Goal: Information Seeking & Learning: Check status

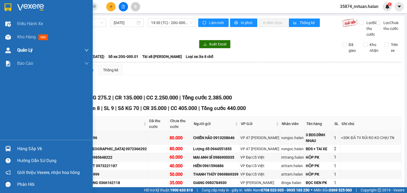
drag, startPoint x: 30, startPoint y: 38, endPoint x: 89, endPoint y: 45, distance: 59.5
click at [33, 38] on span "Kho hàng" at bounding box center [26, 36] width 19 height 5
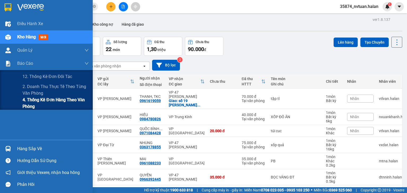
drag, startPoint x: 46, startPoint y: 99, endPoint x: 86, endPoint y: 100, distance: 39.5
click at [47, 99] on span "4. Thống kê đơn hàng theo văn phòng" at bounding box center [56, 103] width 66 height 13
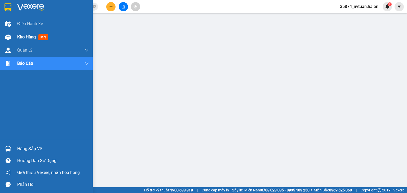
click at [35, 37] on span "Kho hàng" at bounding box center [26, 36] width 19 height 5
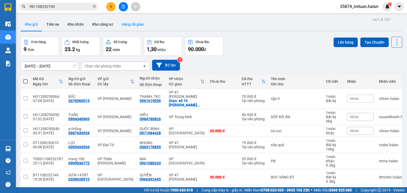
click at [135, 25] on button "Hàng đã giao" at bounding box center [132, 24] width 31 height 13
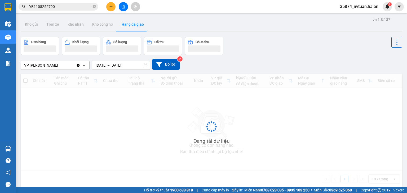
click at [96, 65] on input "[DATE] – [DATE]" at bounding box center [121, 65] width 58 height 8
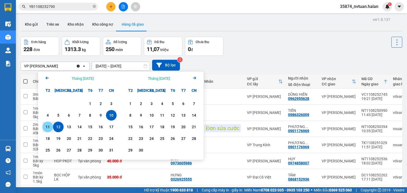
click at [48, 126] on div "11" at bounding box center [47, 127] width 7 height 6
click at [46, 127] on div "11" at bounding box center [47, 127] width 7 height 6
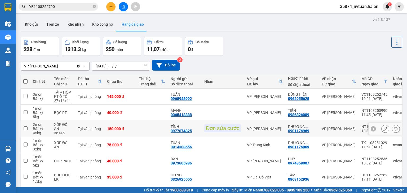
type input "[DATE] – [DATE]"
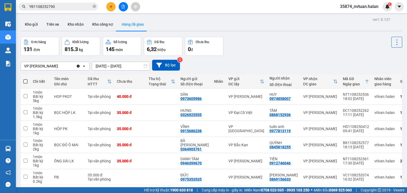
click at [217, 27] on div "Kho gửi Trên xe Kho nhận Kho công nợ Hàng đã giao" at bounding box center [212, 25] width 382 height 14
click at [31, 25] on button "Kho gửi" at bounding box center [31, 24] width 21 height 13
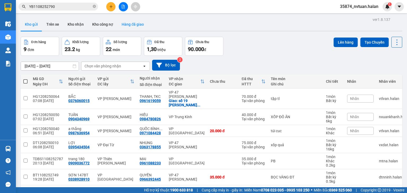
click at [132, 26] on button "Hàng đã giao" at bounding box center [132, 24] width 31 height 13
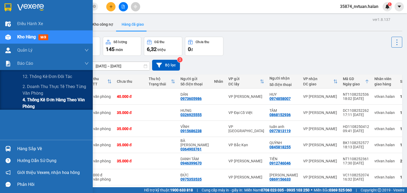
click at [42, 104] on span "4. Thống kê đơn hàng theo văn phòng" at bounding box center [56, 103] width 66 height 13
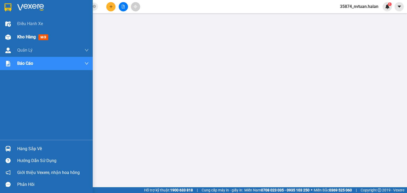
click at [14, 34] on div "Kho hàng mới" at bounding box center [46, 36] width 93 height 13
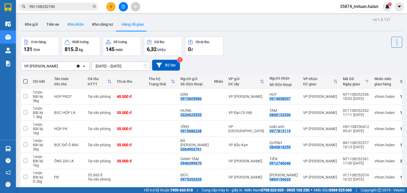
click at [77, 23] on button "Kho nhận" at bounding box center [75, 24] width 25 height 13
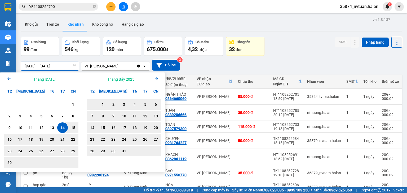
click at [38, 67] on input "[DATE] – [DATE]" at bounding box center [50, 66] width 58 height 8
click at [155, 78] on icon "Arrow Right" at bounding box center [156, 79] width 6 height 6
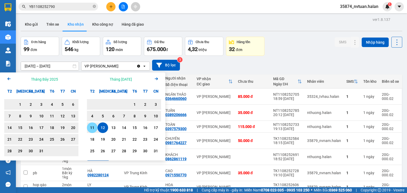
click at [92, 128] on div "11" at bounding box center [92, 128] width 7 height 6
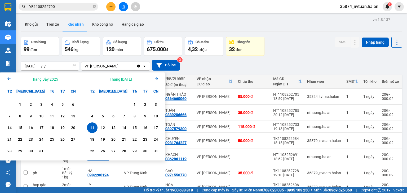
click at [92, 128] on div "11" at bounding box center [92, 128] width 7 height 6
type input "[DATE] – [DATE]"
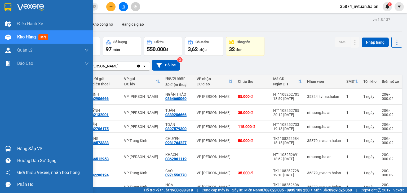
click at [20, 145] on div "Hàng sắp về" at bounding box center [53, 149] width 72 height 8
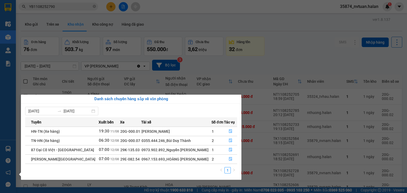
drag, startPoint x: 277, startPoint y: 29, endPoint x: 265, endPoint y: 29, distance: 12.2
click at [277, 29] on section "Kết quả tìm kiếm ( 1 ) Bộ lọc Mã ĐH Trạng thái Món hàng Thu hộ Tổng cước Chưa c…" at bounding box center [203, 96] width 407 height 193
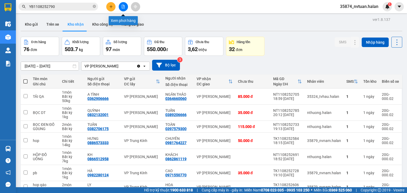
click at [122, 5] on icon "file-add" at bounding box center [123, 7] width 3 height 4
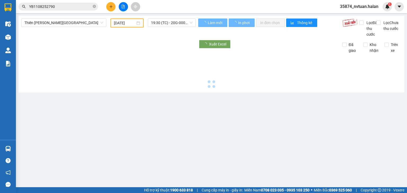
type input "[DATE]"
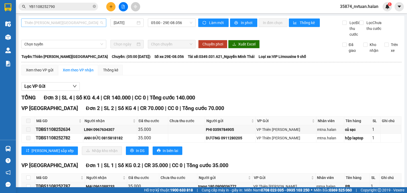
click at [78, 24] on span "Thiên [PERSON_NAME][GEOGRAPHIC_DATA]" at bounding box center [63, 23] width 79 height 8
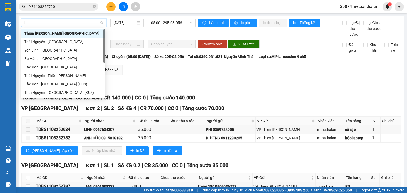
type input "bk"
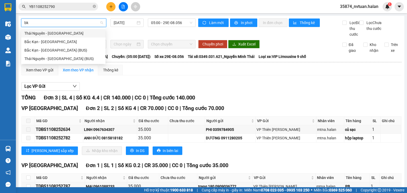
click at [55, 35] on div "Thái Nguyên - [GEOGRAPHIC_DATA]" at bounding box center [63, 33] width 78 height 6
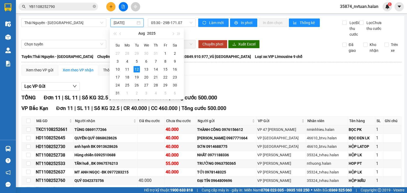
click at [115, 22] on input "[DATE]" at bounding box center [125, 23] width 22 height 6
click at [129, 67] on div "11" at bounding box center [127, 69] width 6 height 6
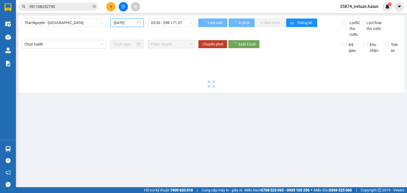
type input "[DATE]"
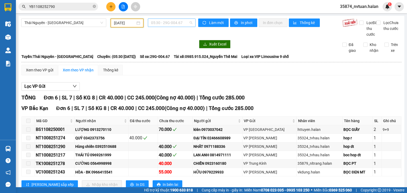
click at [166, 23] on span "05:30 - 29G-004.67" at bounding box center [172, 23] width 42 height 8
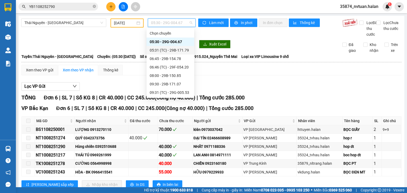
click at [166, 48] on div "05:31 (TC) - 29B-171.79" at bounding box center [170, 50] width 41 height 6
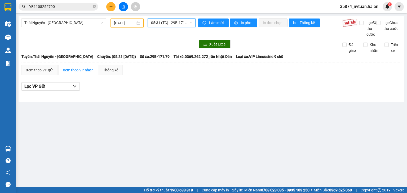
click at [186, 23] on span "05:31 (TC) - 29B-171.79" at bounding box center [172, 23] width 42 height 8
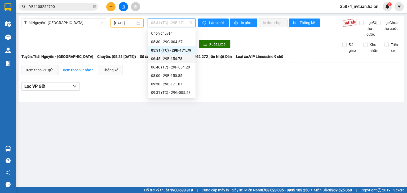
click at [180, 56] on div "06:45 - 29B-154.78" at bounding box center [171, 59] width 41 height 6
click at [174, 24] on span "06:45 - 29B-154.78" at bounding box center [172, 23] width 42 height 8
click at [175, 58] on div "06:45 - 29B-154.78" at bounding box center [171, 59] width 41 height 6
click at [189, 25] on span "06:45 - 29B-154.78" at bounding box center [172, 23] width 42 height 8
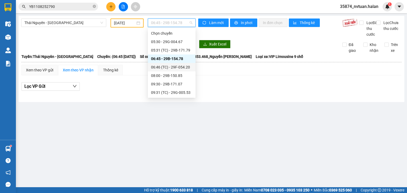
click at [185, 70] on div "06:46 (TC) - 29F-054.20" at bounding box center [172, 67] width 48 height 8
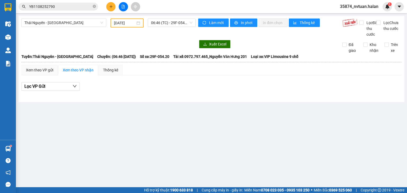
click at [190, 27] on div "06:46 (TC) - 29F-054.20" at bounding box center [172, 23] width 52 height 9
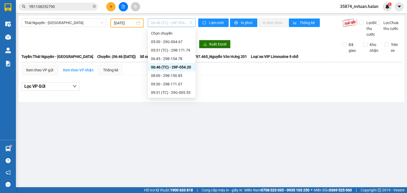
click at [190, 25] on span "06:46 (TC) - 29F-054.20" at bounding box center [172, 23] width 42 height 8
click at [179, 75] on div "08:00 - 29B-150.85" at bounding box center [171, 76] width 41 height 6
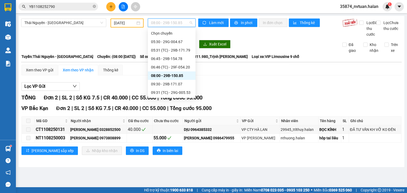
click at [179, 23] on span "08:00 - 29B-150.85" at bounding box center [172, 23] width 42 height 8
click at [172, 86] on div "09:30 - 29B-171.07" at bounding box center [171, 84] width 41 height 6
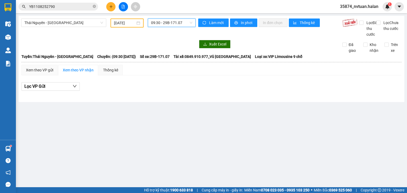
click at [184, 25] on span "09:30 - 29B-171.07" at bounding box center [172, 23] width 42 height 8
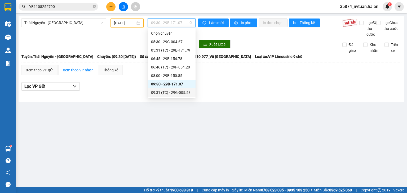
click at [175, 92] on div "09:31 (TC) - 29G-005.53" at bounding box center [171, 93] width 41 height 6
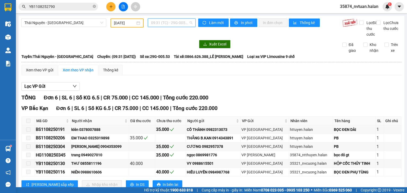
click at [177, 23] on span "09:31 (TC) - 29G-005.53" at bounding box center [172, 23] width 42 height 8
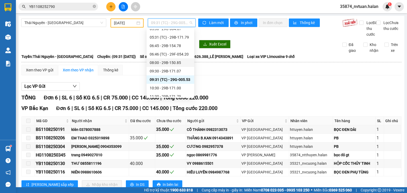
scroll to position [53, 0]
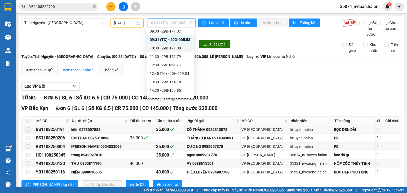
click at [181, 47] on div "10:30 - 29B-171.00" at bounding box center [170, 48] width 41 height 6
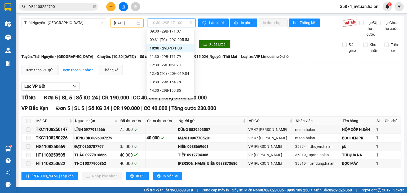
click at [175, 24] on span "10:30 - 29B-171.00" at bounding box center [172, 23] width 42 height 8
click at [174, 56] on div "11:30 - 29B-171.79" at bounding box center [170, 57] width 41 height 6
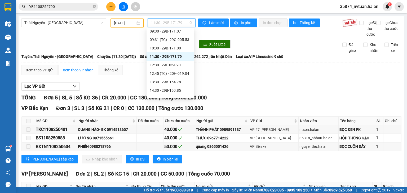
click at [165, 22] on span "11:30 - 29B-171.79" at bounding box center [172, 23] width 42 height 8
click at [166, 64] on div "12:30 - 29F-054.20" at bounding box center [170, 65] width 41 height 6
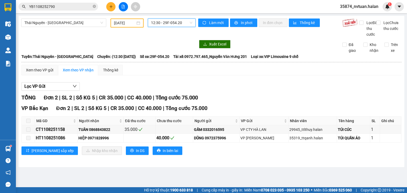
click at [184, 22] on span "12:30 - 29F-054.20" at bounding box center [172, 23] width 42 height 8
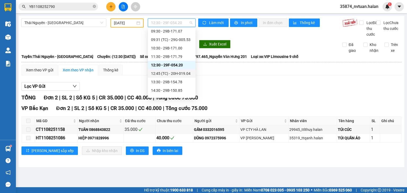
click at [175, 72] on div "12:45 (TC) - 20H-019.04" at bounding box center [171, 74] width 41 height 6
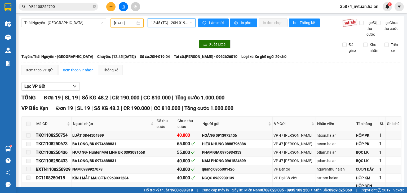
click at [181, 23] on span "12:45 (TC) - 20H-019.04" at bounding box center [172, 23] width 42 height 8
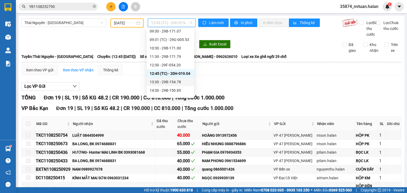
click at [170, 81] on div "13:30 - 29B-154.78" at bounding box center [170, 82] width 41 height 6
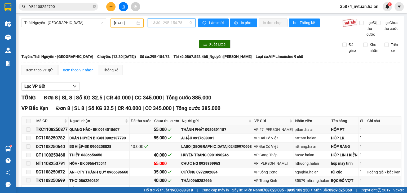
click at [179, 26] on span "13:30 - 29B-154.78" at bounding box center [172, 23] width 42 height 8
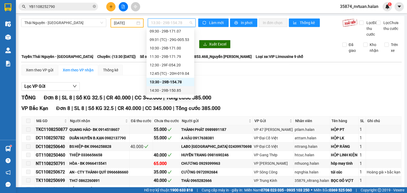
click at [179, 90] on div "14:30 - 29B-150.85" at bounding box center [170, 91] width 41 height 6
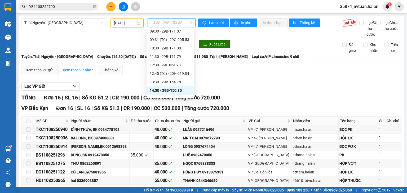
click at [151, 23] on span "14:30 - 29B-150.85" at bounding box center [172, 23] width 42 height 8
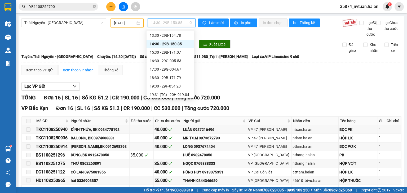
scroll to position [106, 0]
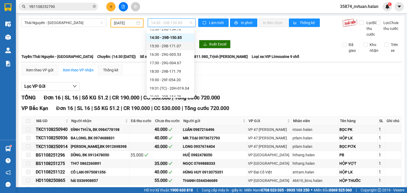
drag, startPoint x: 175, startPoint y: 45, endPoint x: 193, endPoint y: 54, distance: 20.1
click at [175, 44] on div "15:30 - 29B-171.07" at bounding box center [170, 46] width 41 height 6
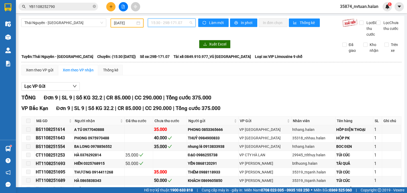
drag, startPoint x: 184, startPoint y: 22, endPoint x: 184, endPoint y: 43, distance: 20.7
click at [184, 22] on span "15:30 - 29B-171.07" at bounding box center [172, 23] width 42 height 8
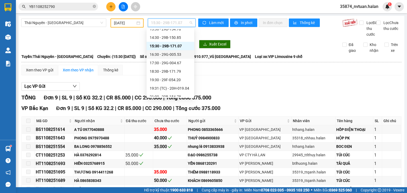
click at [171, 56] on div "16:30 - 29G-005.53" at bounding box center [170, 55] width 41 height 6
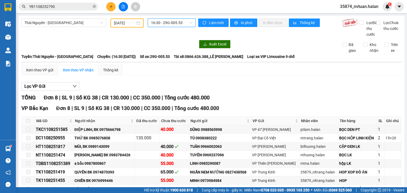
click at [170, 25] on span "16:30 - 29G-005.53" at bounding box center [172, 23] width 42 height 8
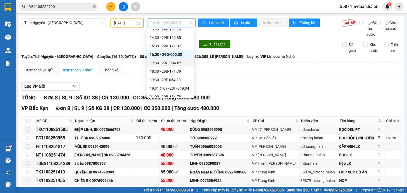
click at [175, 62] on div "17:30 - 29G-004.67" at bounding box center [170, 63] width 41 height 6
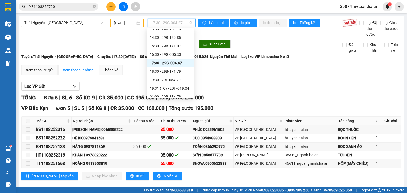
click at [174, 21] on span "17:30 - 29G-004.67" at bounding box center [172, 23] width 42 height 8
click at [173, 70] on div "18:30 - 29B-171.79" at bounding box center [170, 72] width 41 height 6
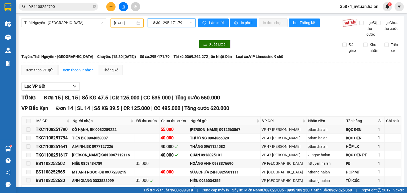
click at [188, 25] on span "18:30 - 29B-171.79" at bounding box center [172, 23] width 42 height 8
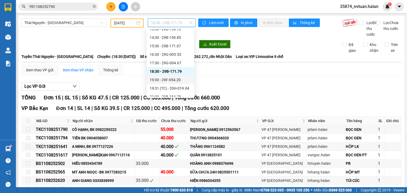
click at [176, 83] on div "19:30 - 29F-054.20" at bounding box center [170, 80] width 41 height 6
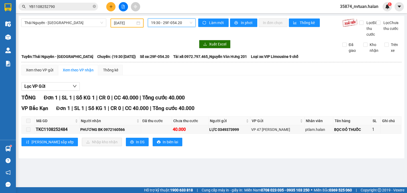
click at [188, 22] on span "19:30 - 29F-054.20" at bounding box center [172, 23] width 42 height 8
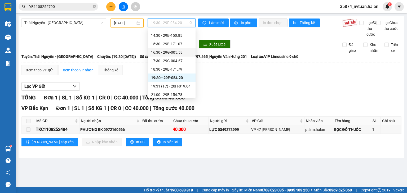
scroll to position [110, 0]
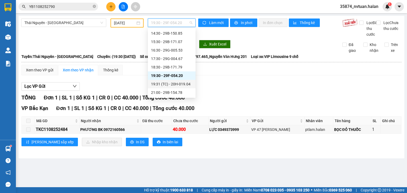
click at [181, 83] on div "19:31 (TC) - 20H-019.04" at bounding box center [171, 84] width 41 height 6
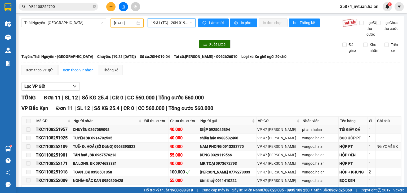
click at [174, 21] on span "19:31 (TC) - 20H-019.04" at bounding box center [172, 23] width 42 height 8
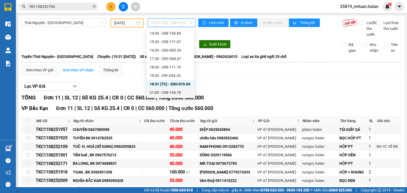
click at [176, 92] on div "21:00 - 29B-154.78" at bounding box center [170, 93] width 41 height 6
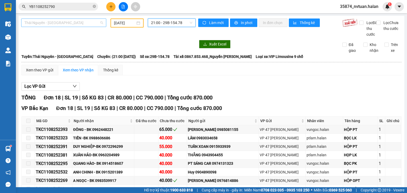
scroll to position [25, 0]
click at [59, 23] on span "Thái Nguyên - [GEOGRAPHIC_DATA]" at bounding box center [63, 23] width 79 height 8
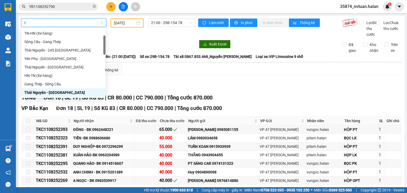
type input "tq"
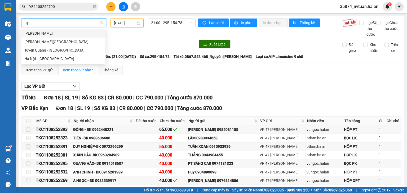
drag, startPoint x: 70, startPoint y: 35, endPoint x: 72, endPoint y: 33, distance: 3.2
click at [70, 34] on div "[PERSON_NAME]" at bounding box center [63, 33] width 78 height 6
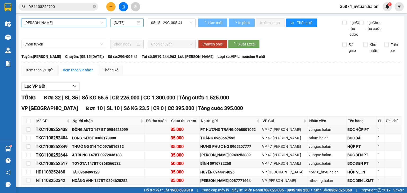
click at [133, 21] on input "[DATE]" at bounding box center [125, 23] width 22 height 6
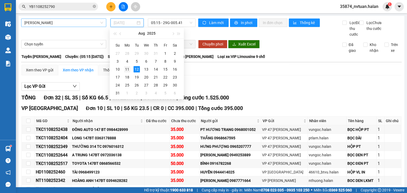
click at [126, 72] on div "11" at bounding box center [127, 69] width 6 height 6
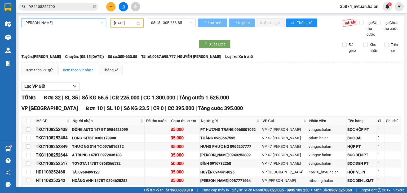
type input "[DATE]"
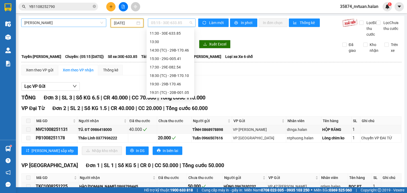
click at [164, 23] on span "05:15 - 30E-633.85" at bounding box center [172, 23] width 42 height 8
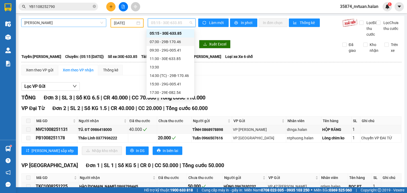
click at [171, 42] on div "07:30 - 29B-170.46" at bounding box center [170, 42] width 41 height 6
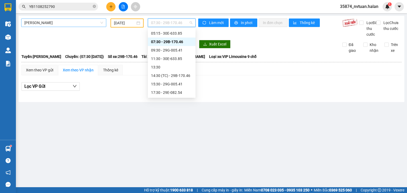
click at [177, 21] on span "07:30 - 29B-170.46" at bounding box center [172, 23] width 42 height 8
click at [177, 51] on div "09:30 - 29G-005.41" at bounding box center [171, 50] width 41 height 6
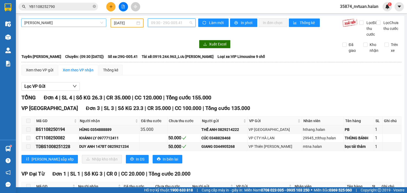
click at [170, 21] on span "09:30 - 29G-005.41" at bounding box center [172, 23] width 42 height 8
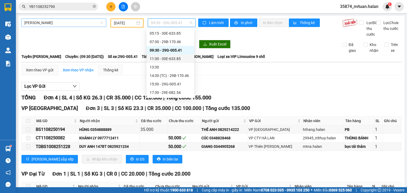
click at [175, 60] on div "11:30 - 30E-633.85" at bounding box center [170, 59] width 41 height 6
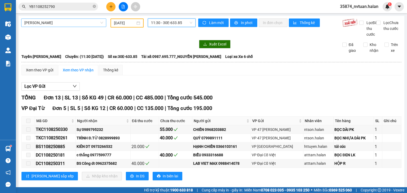
click at [180, 21] on span "11:30 - 30E-633.85" at bounding box center [172, 23] width 42 height 8
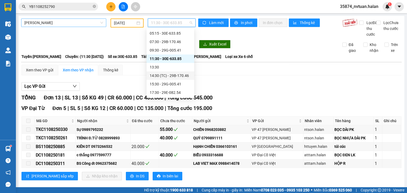
click at [172, 77] on div "14:30 (TC) - 29B-170.46" at bounding box center [170, 76] width 41 height 6
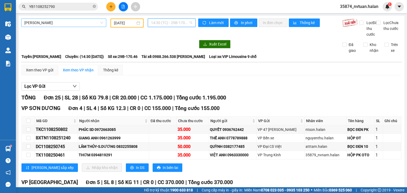
drag, startPoint x: 178, startPoint y: 25, endPoint x: 180, endPoint y: 42, distance: 16.8
click at [177, 25] on span "14:30 (TC) - 29B-170.46" at bounding box center [172, 23] width 42 height 8
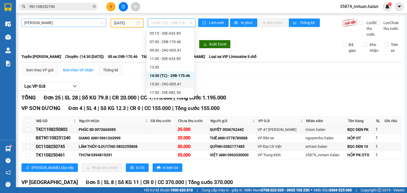
click at [178, 83] on div "15:30 - 29G-005.41" at bounding box center [170, 84] width 41 height 6
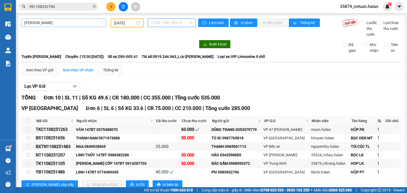
click at [182, 25] on span "15:30 - 29G-005.41" at bounding box center [172, 23] width 42 height 8
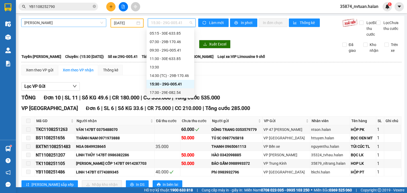
click at [176, 91] on div "17:30 - 29E-082.54" at bounding box center [170, 93] width 41 height 6
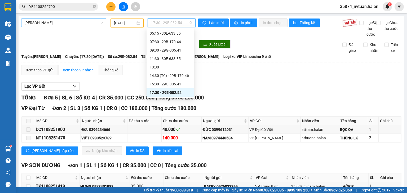
click at [159, 25] on span "17:30 - 29E-082.54" at bounding box center [172, 23] width 42 height 8
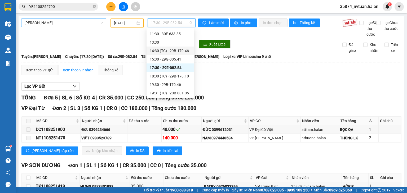
scroll to position [34, 0]
click at [175, 74] on div "18:30 (TC) - 29B-170.10" at bounding box center [170, 76] width 41 height 6
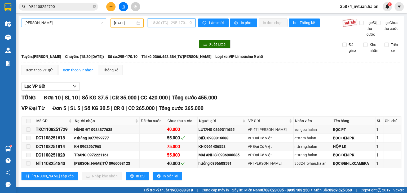
click at [160, 26] on span "18:30 (TC) - 29B-170.10" at bounding box center [172, 23] width 42 height 8
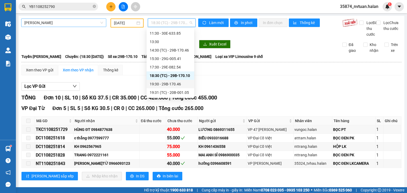
click at [178, 85] on div "19:30 - 29B-170.46" at bounding box center [170, 84] width 41 height 6
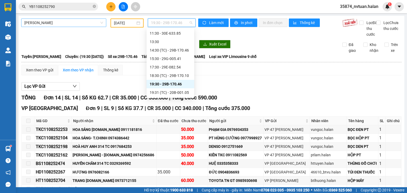
drag, startPoint x: 179, startPoint y: 25, endPoint x: 188, endPoint y: 36, distance: 14.3
click at [179, 26] on span "19:30 - 29B-170.46" at bounding box center [172, 23] width 42 height 8
click at [183, 93] on div "19:31 (TC) - 20B-001.05" at bounding box center [170, 93] width 41 height 6
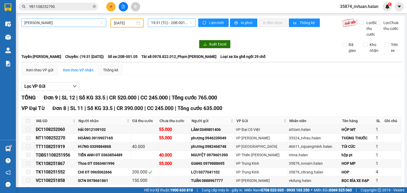
drag, startPoint x: 159, startPoint y: 18, endPoint x: 160, endPoint y: 21, distance: 3.6
click at [159, 19] on div "[GEOGRAPHIC_DATA] - [GEOGRAPHIC_DATA] [DATE] 19:31 (TC) - 20B-001.05 Làm mới In…" at bounding box center [212, 141] width 386 height 251
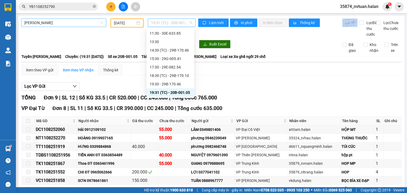
click at [160, 21] on span "19:31 (TC) - 20B-001.05" at bounding box center [172, 23] width 42 height 8
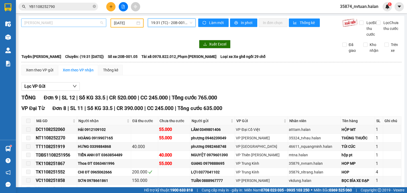
click at [79, 24] on span "[PERSON_NAME]" at bounding box center [63, 23] width 79 height 8
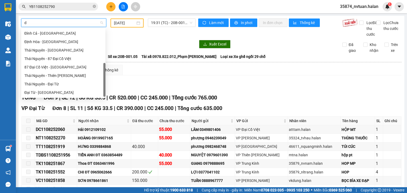
scroll to position [17, 0]
type input "dh"
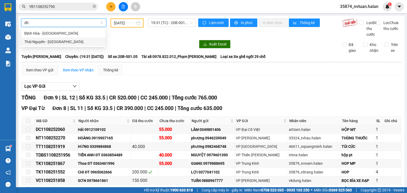
click at [68, 41] on div "Thái Nguyên - [GEOGRAPHIC_DATA]" at bounding box center [63, 42] width 78 height 6
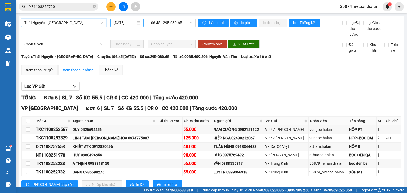
click at [131, 21] on input "[DATE]" at bounding box center [125, 23] width 22 height 6
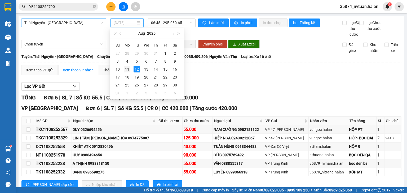
click at [130, 69] on div "11" at bounding box center [127, 69] width 6 height 6
type input "[DATE]"
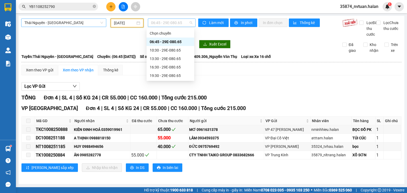
click at [178, 20] on span "06:45 - 29E-080.65" at bounding box center [172, 23] width 42 height 8
click at [172, 49] on div "10:30 - 29E-080.65" at bounding box center [170, 50] width 41 height 6
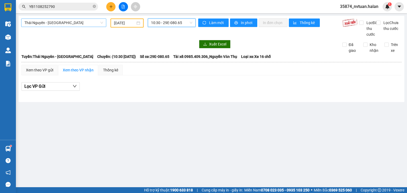
click at [176, 24] on span "10:30 - 29E-080.65" at bounding box center [172, 23] width 42 height 8
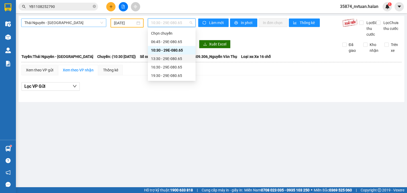
click at [173, 58] on div "13:30 - 29E-080.65" at bounding box center [171, 59] width 41 height 6
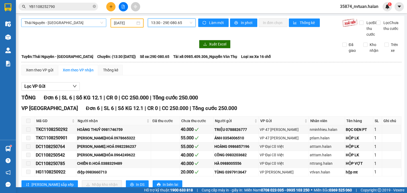
click at [170, 20] on span "13:30 - 29E-080.65" at bounding box center [172, 23] width 42 height 8
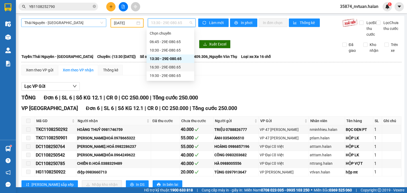
click at [172, 67] on div "16:30 - 29E-080.65" at bounding box center [170, 67] width 41 height 6
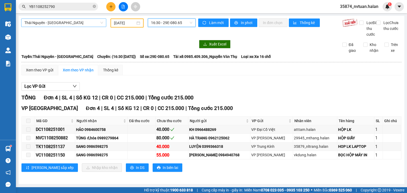
click at [173, 20] on span "16:30 - 29E-080.65" at bounding box center [172, 23] width 42 height 8
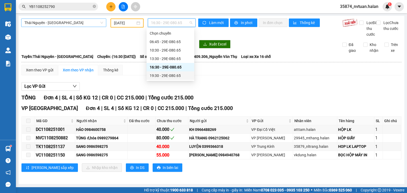
click at [174, 77] on div "19:30 - 29E-080.65" at bounding box center [170, 76] width 41 height 6
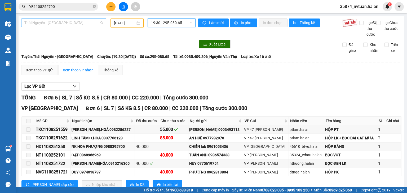
click at [94, 22] on span "Thái Nguyên - [GEOGRAPHIC_DATA]" at bounding box center [63, 23] width 79 height 8
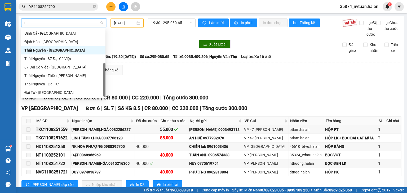
scroll to position [17, 0]
type input "dc"
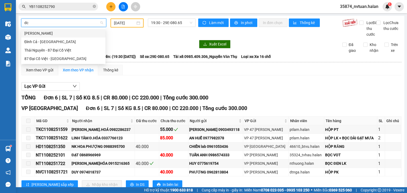
click at [60, 32] on div "[PERSON_NAME]" at bounding box center [63, 33] width 78 height 6
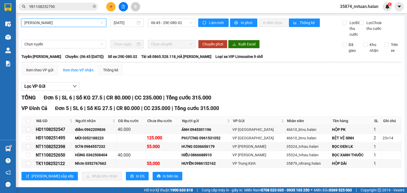
drag, startPoint x: 132, startPoint y: 24, endPoint x: 130, endPoint y: 27, distance: 4.1
click at [132, 24] on input "[DATE]" at bounding box center [125, 23] width 22 height 6
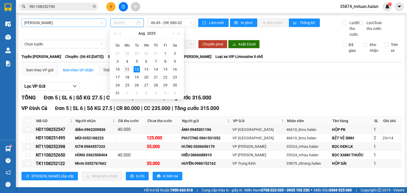
click at [128, 68] on div "11" at bounding box center [127, 69] width 6 height 6
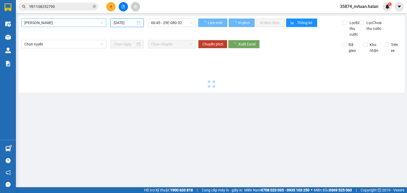
type input "[DATE]"
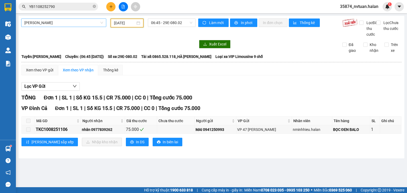
drag, startPoint x: 171, startPoint y: 22, endPoint x: 183, endPoint y: 37, distance: 19.5
click at [173, 23] on span "06:45 - 29E-080.02" at bounding box center [172, 23] width 42 height 8
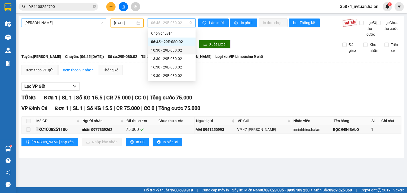
click at [179, 47] on div "10:30 - 29E-080.02" at bounding box center [172, 50] width 48 height 8
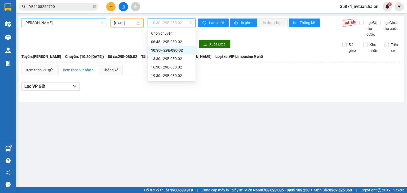
click at [182, 21] on span "10:30 - 29E-080.02" at bounding box center [172, 23] width 42 height 8
click at [183, 58] on div "13:30 - 29E-080.02" at bounding box center [171, 59] width 41 height 6
click at [187, 24] on span "13:30 - 29E-080.02" at bounding box center [172, 23] width 42 height 8
click at [178, 65] on div "16:30 - 29E-080.02" at bounding box center [171, 67] width 41 height 6
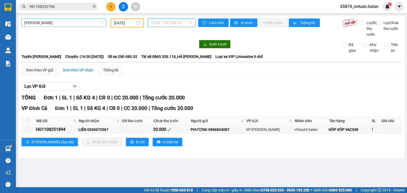
click at [177, 20] on span "16:30 - 29E-080.02" at bounding box center [172, 23] width 42 height 8
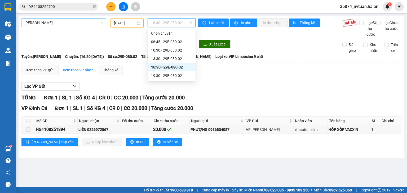
click at [177, 20] on span "16:30 - 29E-080.02" at bounding box center [172, 23] width 42 height 8
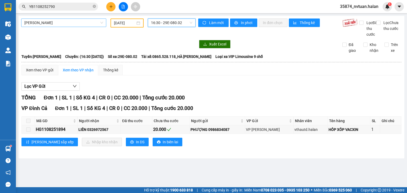
click at [178, 22] on span "16:30 - 29E-080.02" at bounding box center [172, 23] width 42 height 8
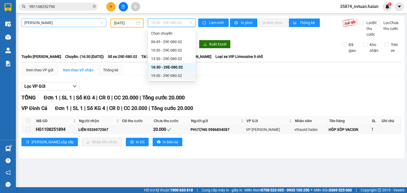
click at [174, 77] on div "19:30 - 29E-080.02" at bounding box center [171, 76] width 41 height 6
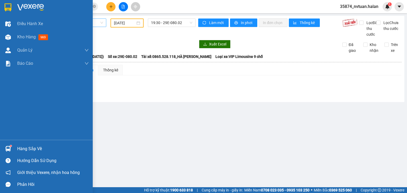
click at [21, 146] on div "Hàng sắp về" at bounding box center [53, 149] width 72 height 8
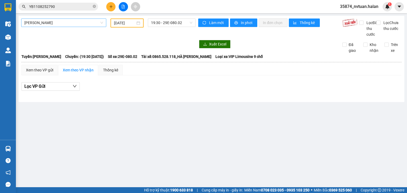
click at [286, 121] on section "Kết quả tìm kiếm ( 1 ) Bộ lọc Mã ĐH Trạng thái Món hàng Thu hộ Tổng cước Chưa c…" at bounding box center [203, 96] width 407 height 193
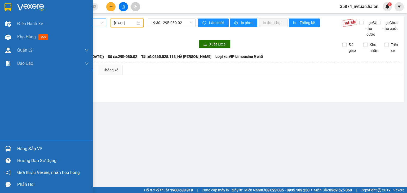
drag, startPoint x: 12, startPoint y: 146, endPoint x: 22, endPoint y: 146, distance: 9.8
click at [12, 146] on div at bounding box center [7, 148] width 9 height 9
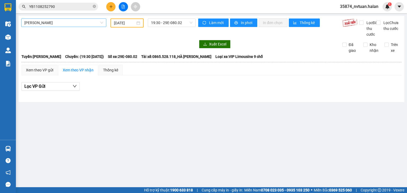
drag, startPoint x: 45, startPoint y: 51, endPoint x: 30, endPoint y: 44, distance: 16.5
click at [45, 51] on section "Kết quả tìm kiếm ( 1 ) Bộ lọc Mã ĐH Trạng thái Món hàng Thu hộ Tổng cước Chưa c…" at bounding box center [203, 96] width 407 height 193
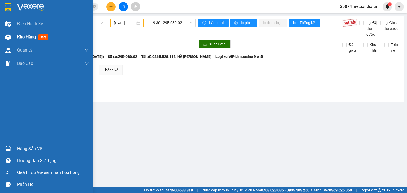
drag, startPoint x: 14, startPoint y: 37, endPoint x: 34, endPoint y: 36, distance: 20.2
click at [14, 37] on div "Kho hàng mới" at bounding box center [46, 36] width 93 height 13
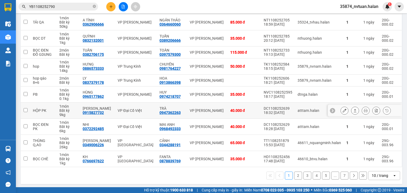
scroll to position [75, 0]
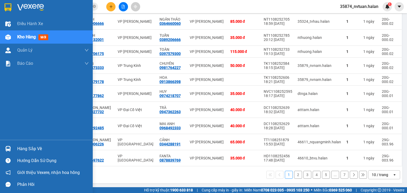
drag, startPoint x: 20, startPoint y: 149, endPoint x: 35, endPoint y: 148, distance: 15.1
click at [20, 149] on div "Hàng sắp về" at bounding box center [53, 149] width 72 height 8
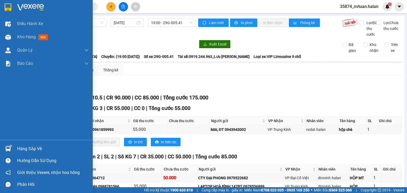
drag, startPoint x: 10, startPoint y: 148, endPoint x: 15, endPoint y: 147, distance: 4.5
click at [11, 148] on div at bounding box center [7, 148] width 9 height 9
